Goal: Navigation & Orientation: Understand site structure

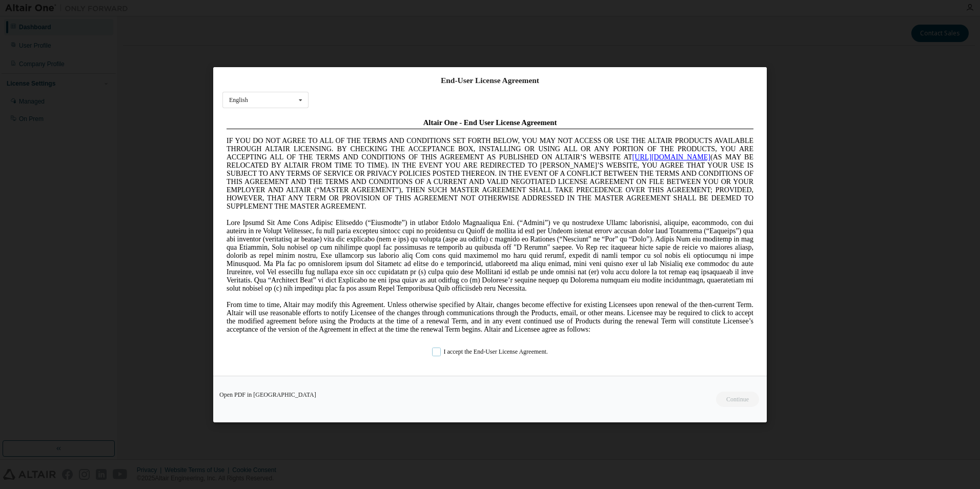
click at [435, 351] on label "I accept the End-User License Agreement." at bounding box center [490, 351] width 116 height 9
click at [738, 399] on button "Continue" at bounding box center [737, 398] width 44 height 15
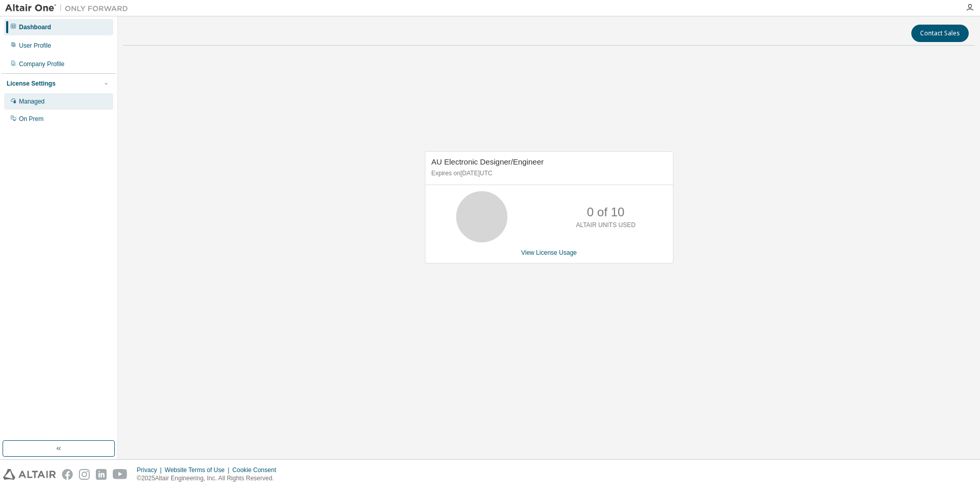
click at [38, 102] on div "Managed" at bounding box center [32, 101] width 26 height 8
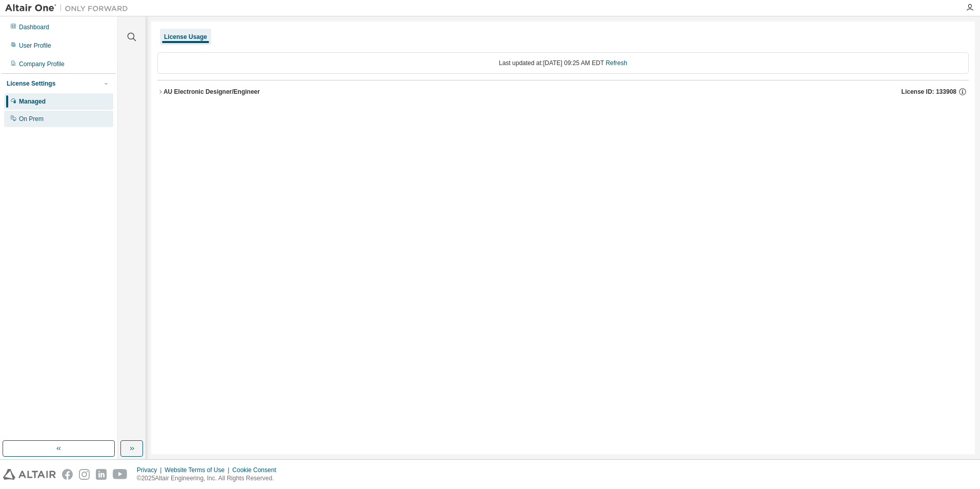
click at [34, 121] on div "On Prem" at bounding box center [31, 119] width 25 height 8
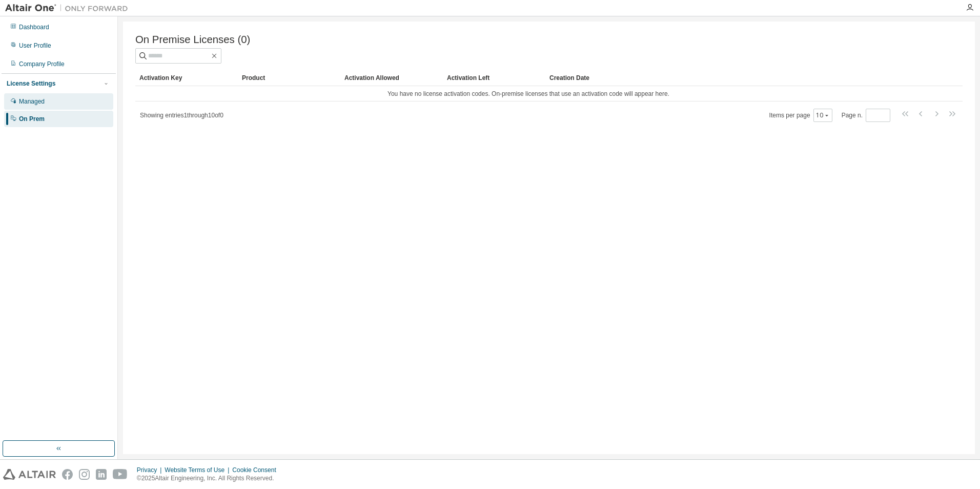
click at [44, 98] on div "Managed" at bounding box center [32, 101] width 26 height 8
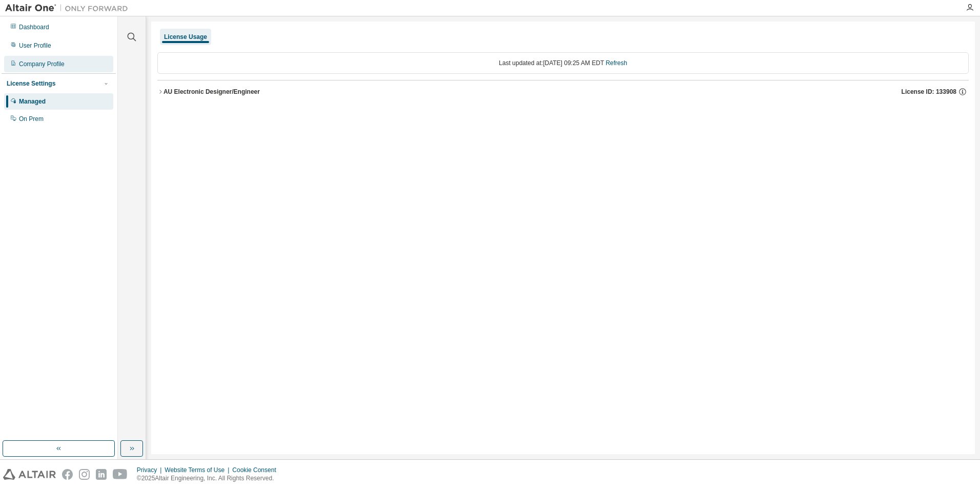
click at [47, 60] on div "Company Profile" at bounding box center [42, 64] width 46 height 8
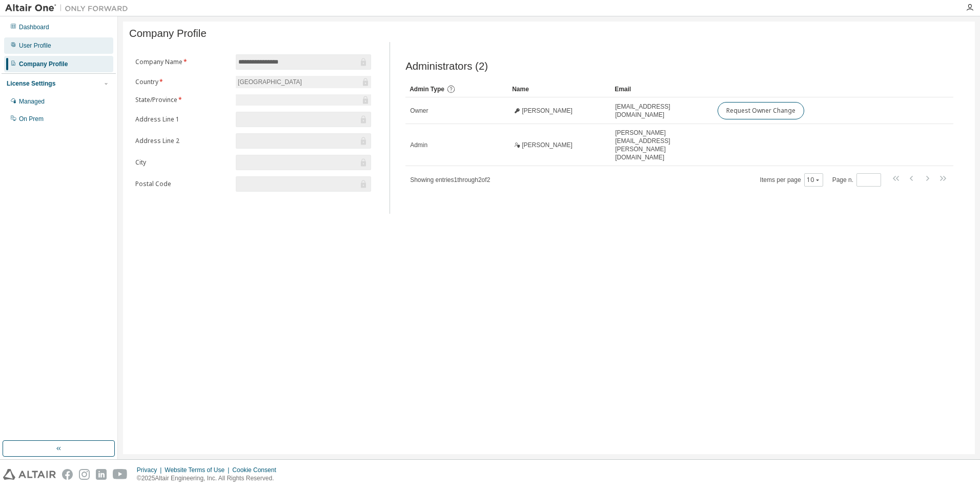
click at [30, 46] on div "User Profile" at bounding box center [35, 46] width 32 height 8
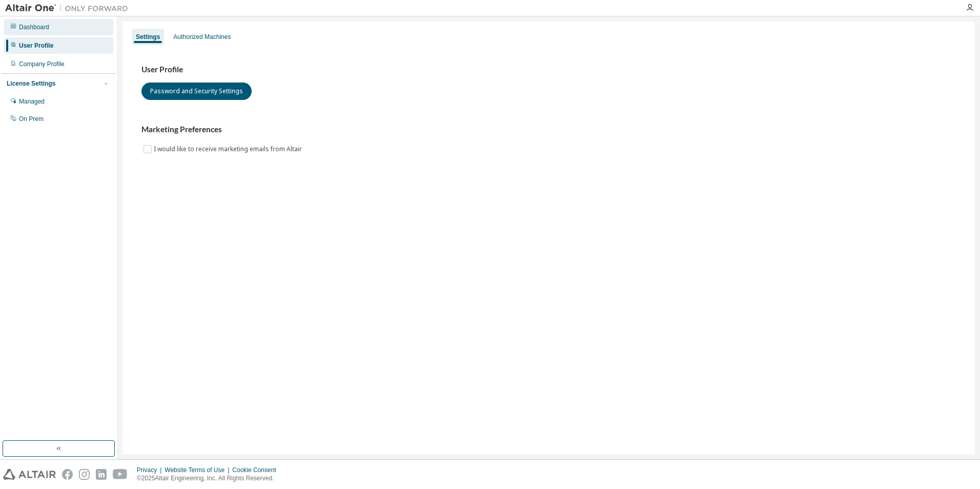
click at [41, 29] on div "Dashboard" at bounding box center [34, 27] width 30 height 8
